Goal: Transaction & Acquisition: Purchase product/service

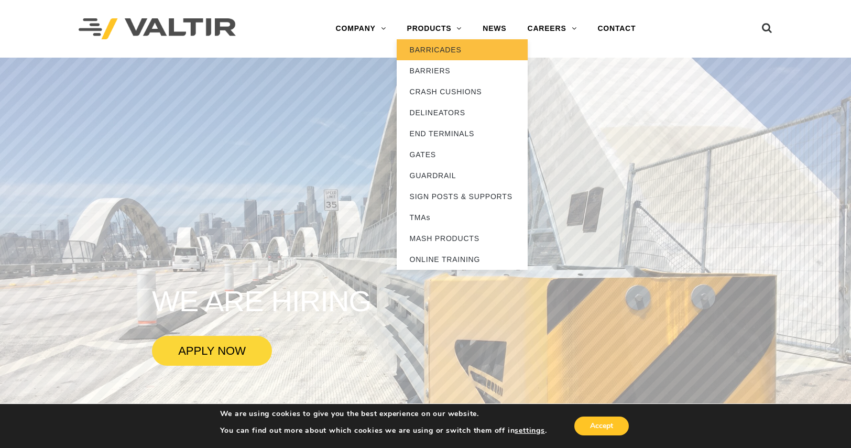
click at [433, 54] on link "BARRICADES" at bounding box center [462, 49] width 131 height 21
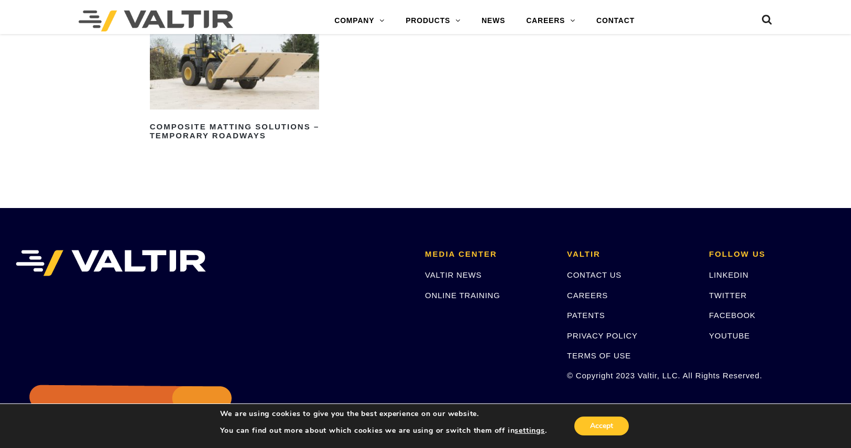
scroll to position [1378, 0]
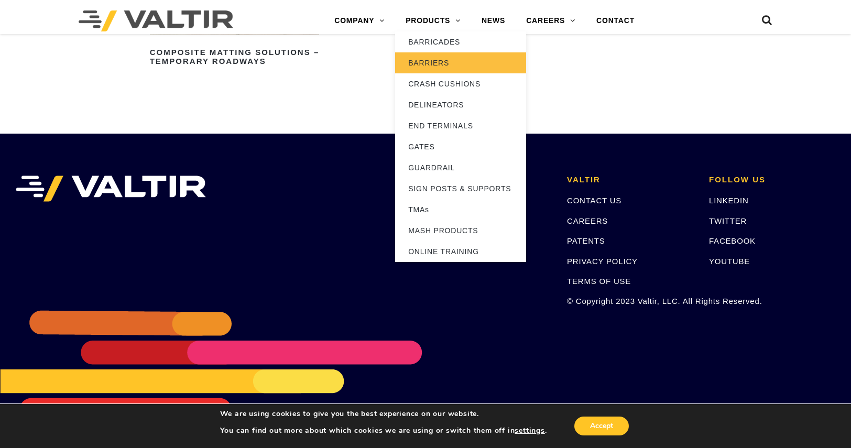
click at [423, 64] on link "BARRIERS" at bounding box center [460, 62] width 131 height 21
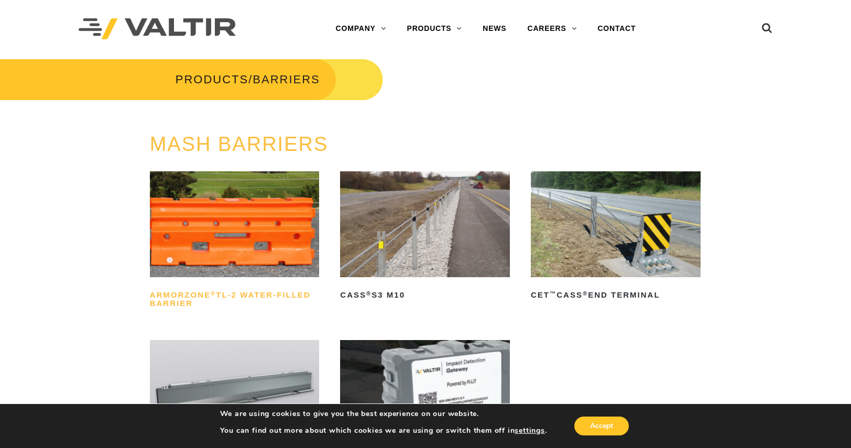
click at [236, 294] on h2 "ArmorZone ® TL-2 Water-Filled Barrier" at bounding box center [235, 299] width 170 height 25
